Goal: Find specific page/section: Find specific page/section

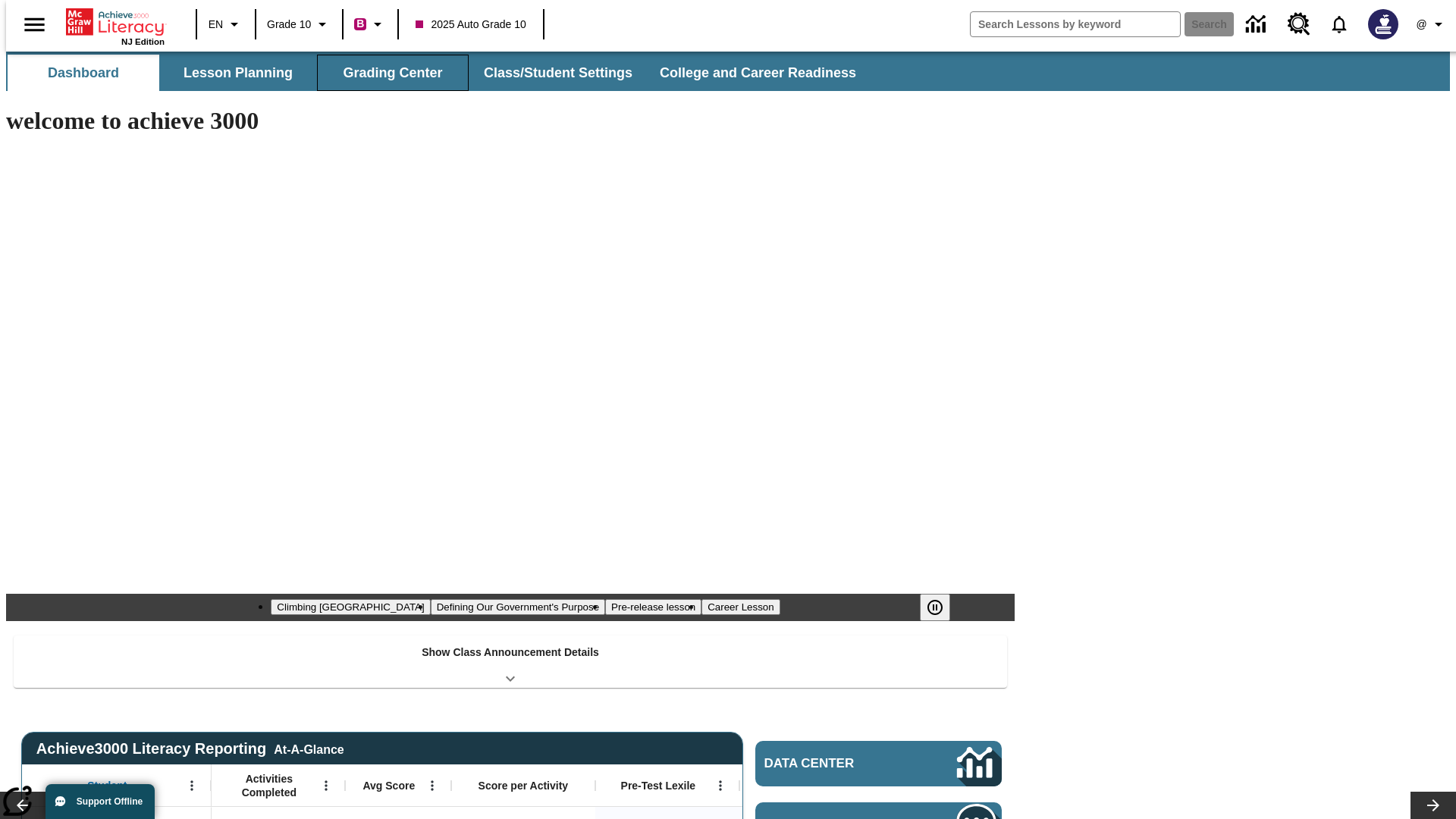
click at [387, 73] on button "Grading Center" at bounding box center [392, 73] width 152 height 37
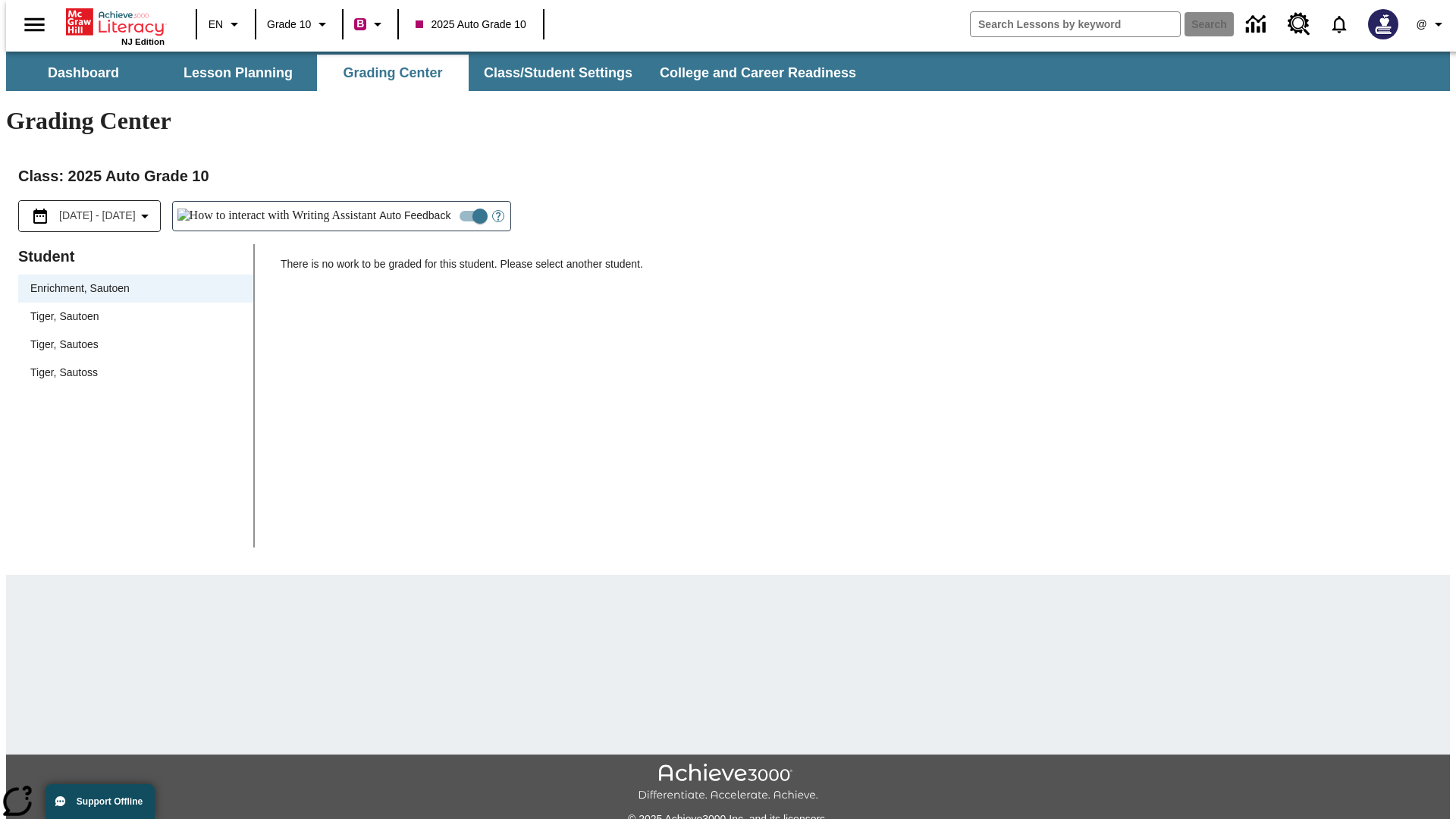
click at [130, 308] on span "Tiger, Sautoen" at bounding box center [135, 316] width 210 height 16
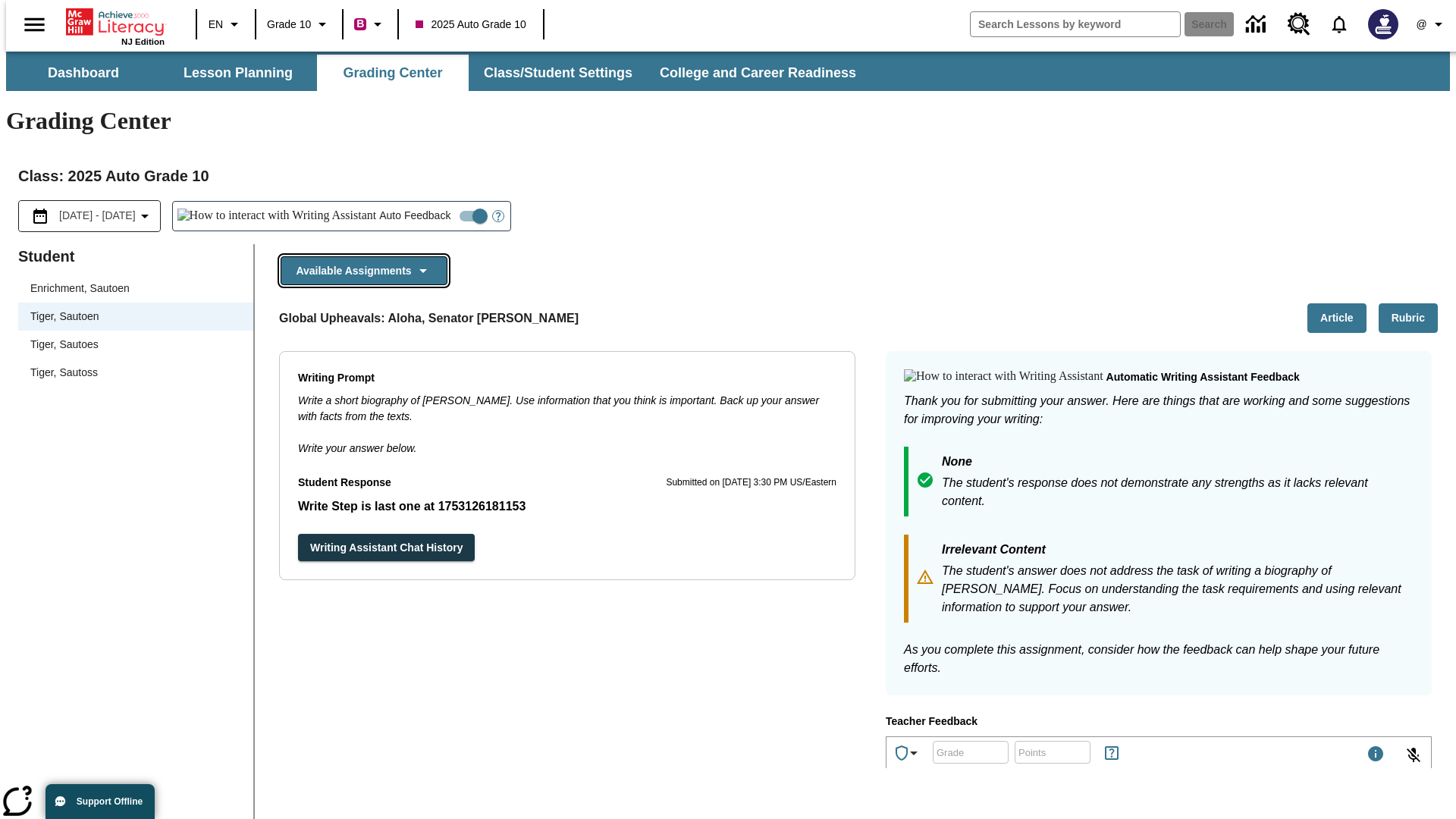
click at [359, 257] on button "Available Assignments" at bounding box center [364, 271] width 167 height 29
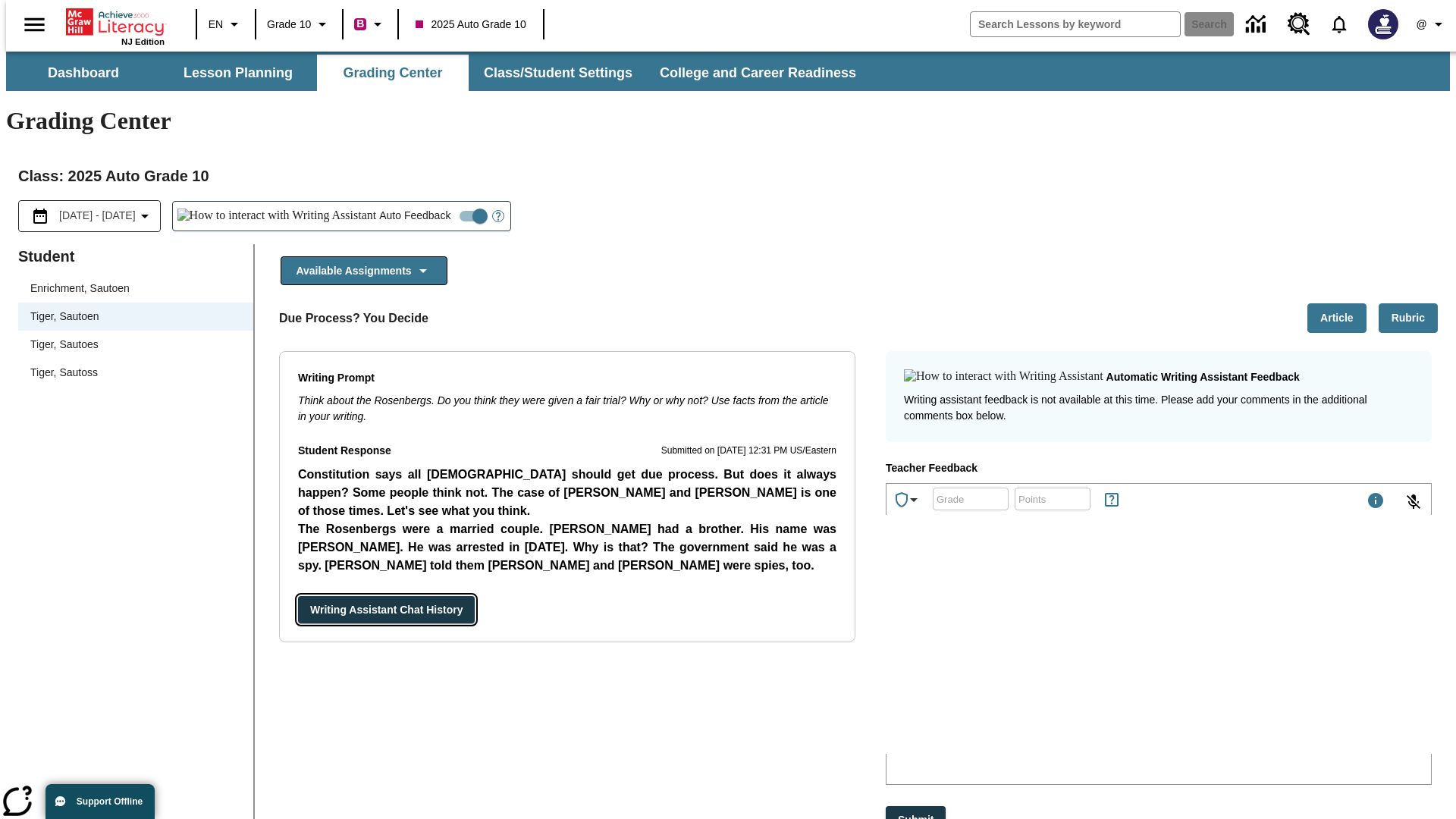
click at [298, 596] on button "Writing Assistant Chat History" at bounding box center [386, 609] width 176 height 28
